Goal: Find specific page/section: Locate a particular part of the current website

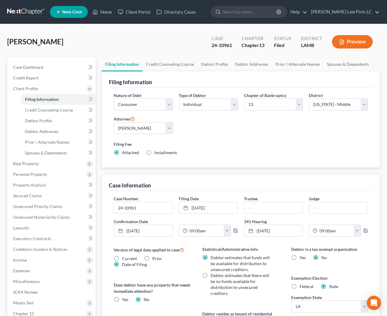
select select "1"
select select "0"
select select "3"
select select "35"
select select "0"
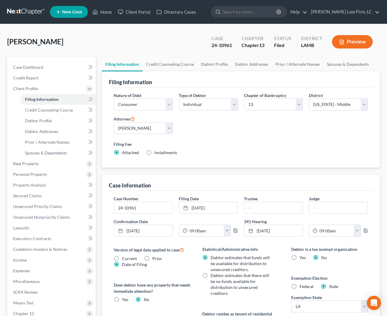
select select "19"
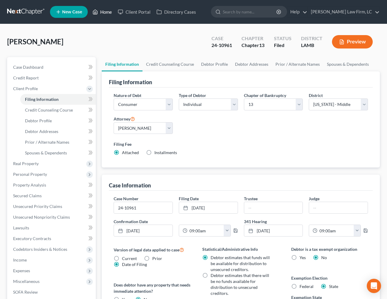
click at [106, 12] on link "Home" at bounding box center [102, 12] width 25 height 11
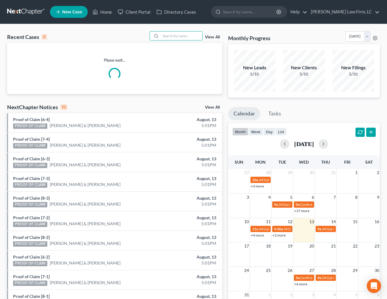
click at [187, 33] on input "search" at bounding box center [182, 36] width 42 height 9
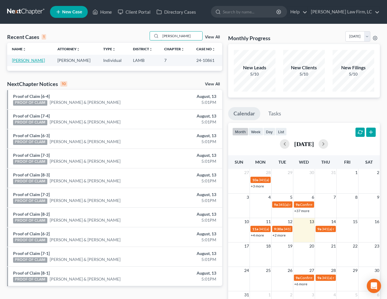
type input "[PERSON_NAME]"
click at [29, 61] on link "[PERSON_NAME]" at bounding box center [28, 60] width 33 height 5
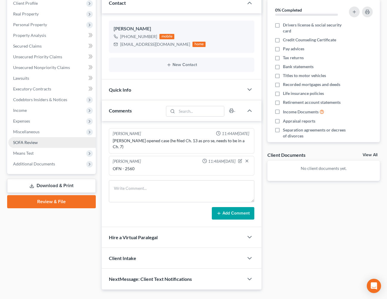
scroll to position [92, 0]
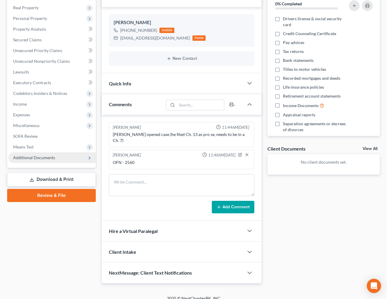
click at [57, 155] on span "Additional Documents" at bounding box center [51, 157] width 87 height 11
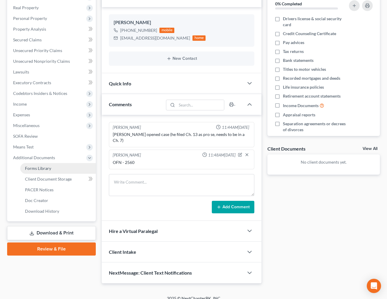
click at [55, 188] on link "PACER Notices" at bounding box center [58, 189] width 76 height 11
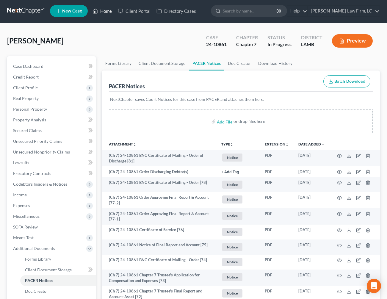
click at [110, 9] on link "Home" at bounding box center [102, 11] width 25 height 11
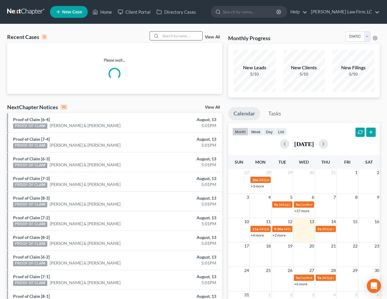
click at [169, 34] on input "search" at bounding box center [182, 36] width 42 height 9
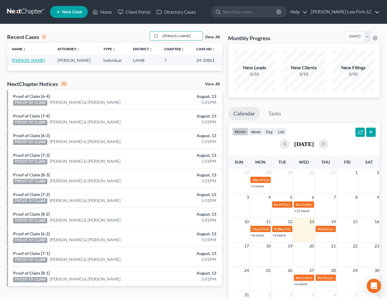
type input "[PERSON_NAME]"
click at [25, 62] on link "[PERSON_NAME]" at bounding box center [28, 60] width 33 height 5
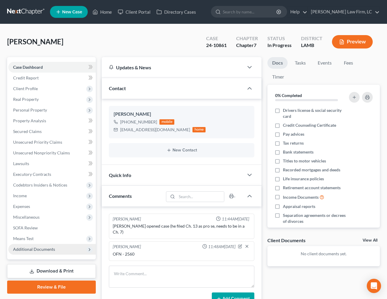
click at [39, 246] on span "Additional Documents" at bounding box center [51, 249] width 87 height 11
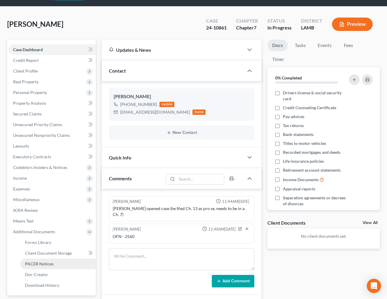
scroll to position [18, 0]
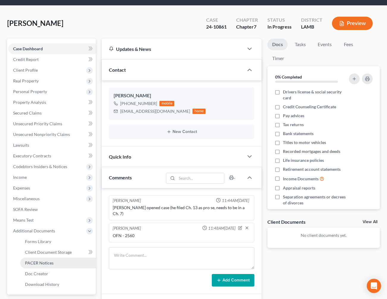
click at [56, 267] on link "PACER Notices" at bounding box center [58, 263] width 76 height 11
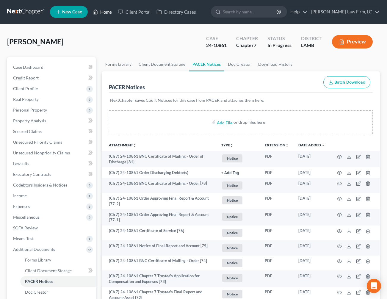
click at [106, 13] on link "Home" at bounding box center [102, 12] width 25 height 11
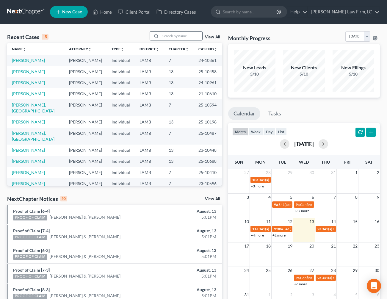
click at [185, 35] on input "search" at bounding box center [182, 36] width 42 height 9
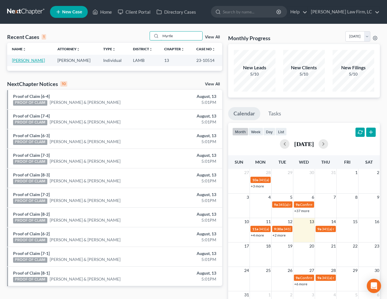
type input "Myrtle"
drag, startPoint x: 38, startPoint y: 59, endPoint x: 42, endPoint y: 60, distance: 3.6
click at [38, 59] on link "[PERSON_NAME]" at bounding box center [28, 60] width 33 height 5
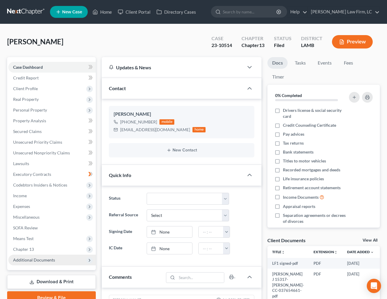
click at [42, 261] on span "Additional Documents" at bounding box center [34, 259] width 42 height 5
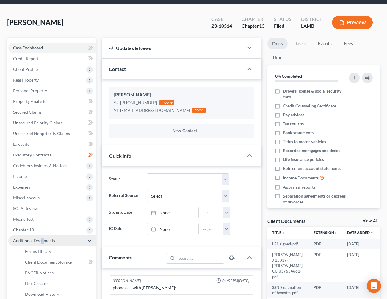
scroll to position [29, 0]
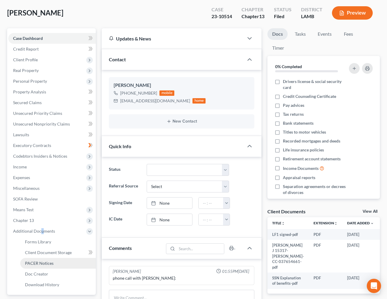
click at [43, 263] on span "PACER Notices" at bounding box center [39, 262] width 29 height 5
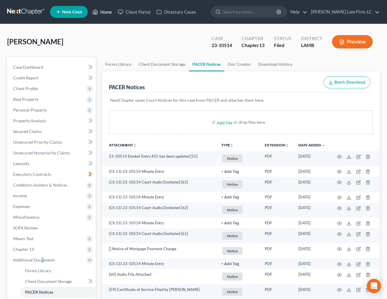
click at [109, 14] on link "Home" at bounding box center [102, 12] width 25 height 11
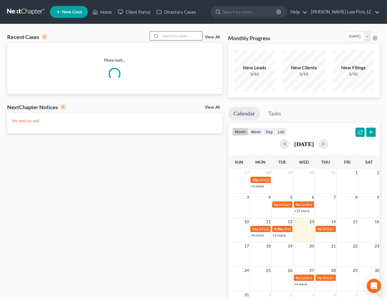
click at [174, 37] on input "search" at bounding box center [182, 36] width 42 height 9
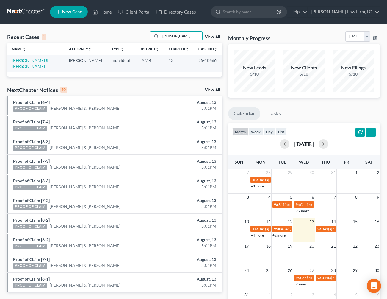
type input "[PERSON_NAME]"
click at [38, 62] on link "[PERSON_NAME] & [PERSON_NAME]" at bounding box center [30, 63] width 37 height 11
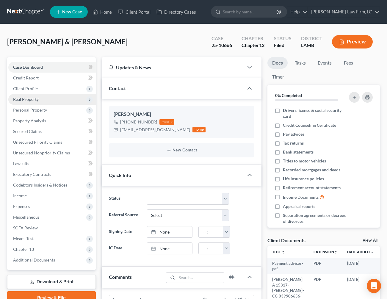
click at [43, 100] on span "Real Property" at bounding box center [51, 99] width 87 height 11
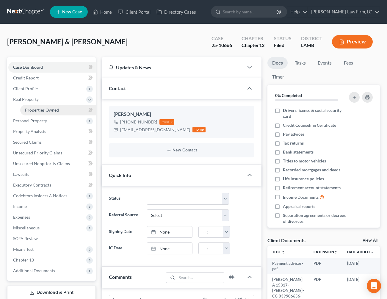
click at [43, 112] on span "Properties Owned" at bounding box center [42, 109] width 34 height 5
